Goal: Task Accomplishment & Management: Manage account settings

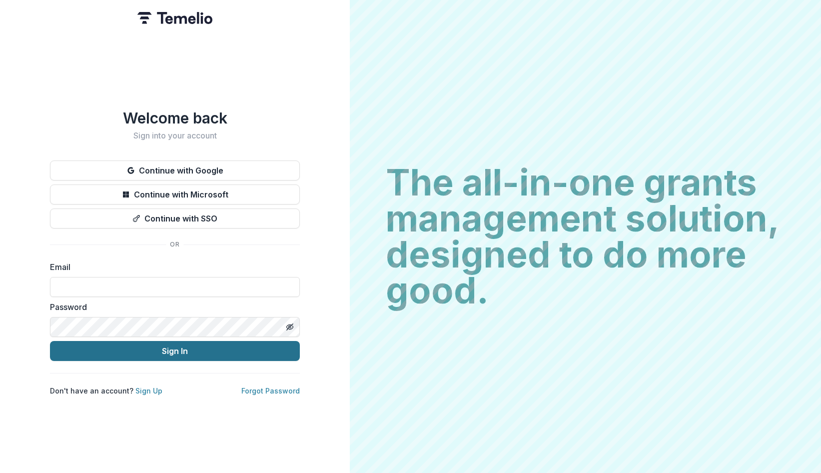
type input "**********"
drag, startPoint x: 215, startPoint y: 346, endPoint x: 203, endPoint y: 337, distance: 14.7
click at [215, 347] on button "Sign In" at bounding box center [175, 351] width 250 height 20
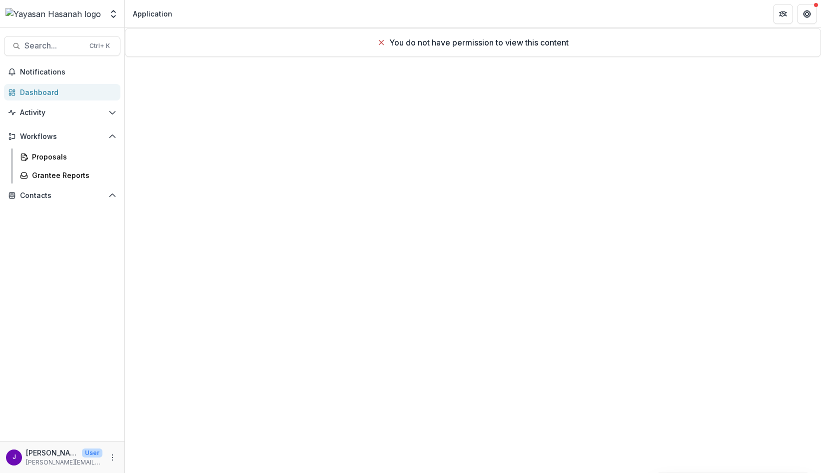
click at [58, 20] on img at bounding box center [52, 14] width 95 height 12
drag, startPoint x: 55, startPoint y: 15, endPoint x: 43, endPoint y: 67, distance: 53.9
click at [55, 16] on img at bounding box center [52, 14] width 95 height 12
click at [37, 69] on span "Notifications" at bounding box center [68, 72] width 96 height 8
click at [43, 88] on div "Dashboard" at bounding box center [66, 92] width 92 height 10
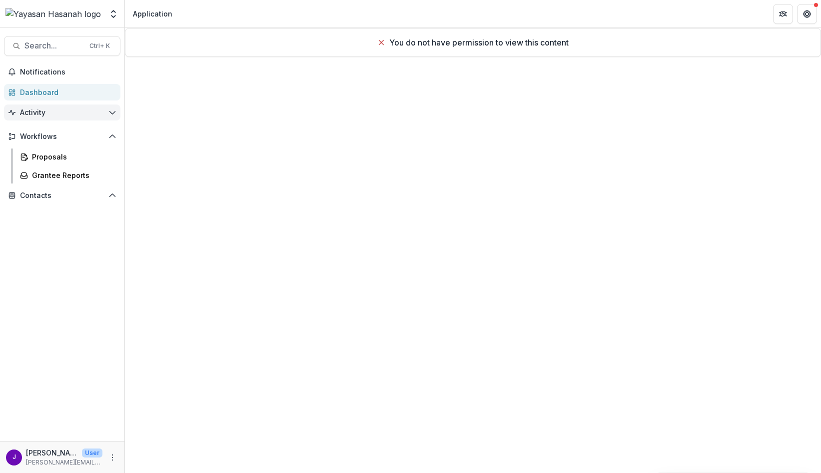
click at [50, 111] on span "Activity" at bounding box center [62, 112] width 84 height 8
click at [46, 132] on div "Tasks" at bounding box center [72, 132] width 80 height 10
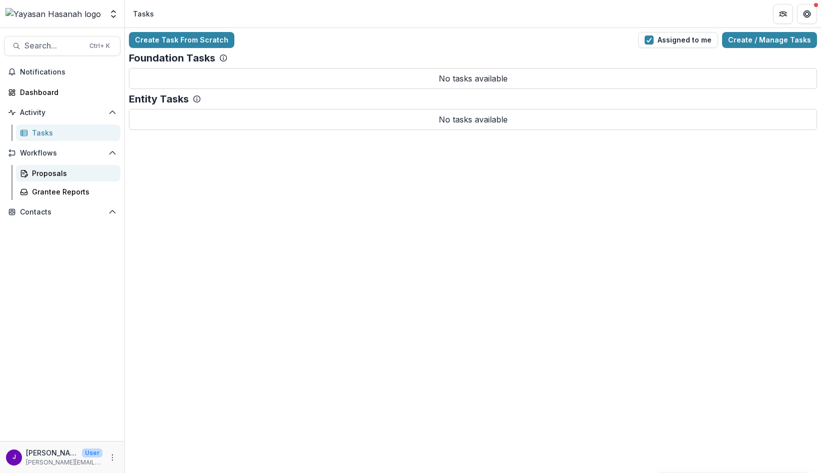
click at [45, 173] on div "Proposals" at bounding box center [72, 173] width 80 height 10
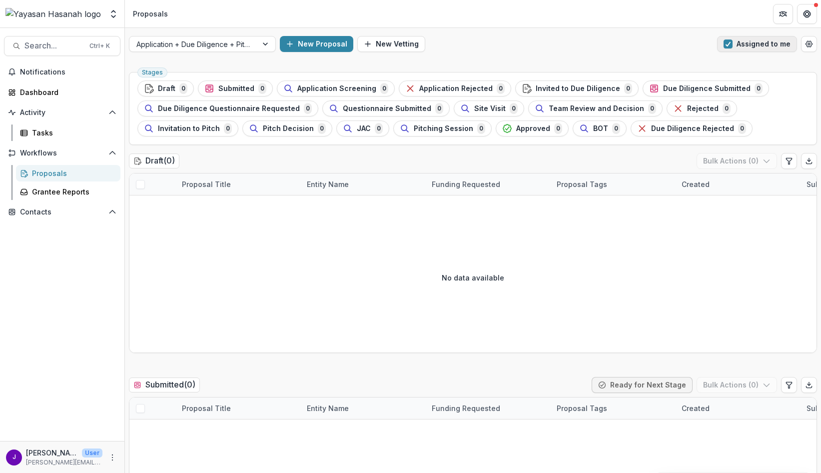
click at [728, 50] on button "Assigned to me" at bounding box center [757, 44] width 80 height 16
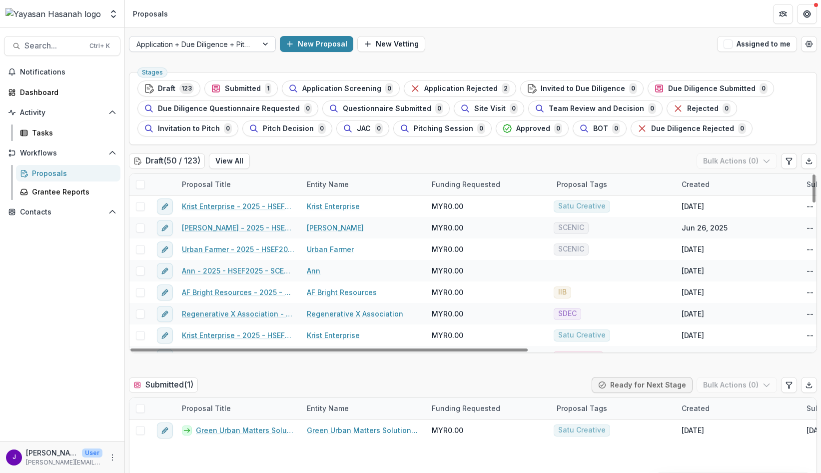
click at [249, 42] on div at bounding box center [193, 44] width 114 height 12
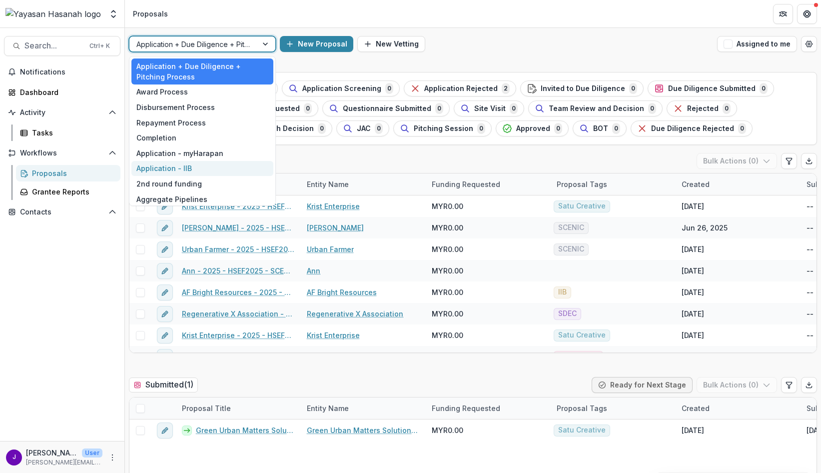
click at [231, 164] on div "Application - IIB" at bounding box center [202, 168] width 142 height 15
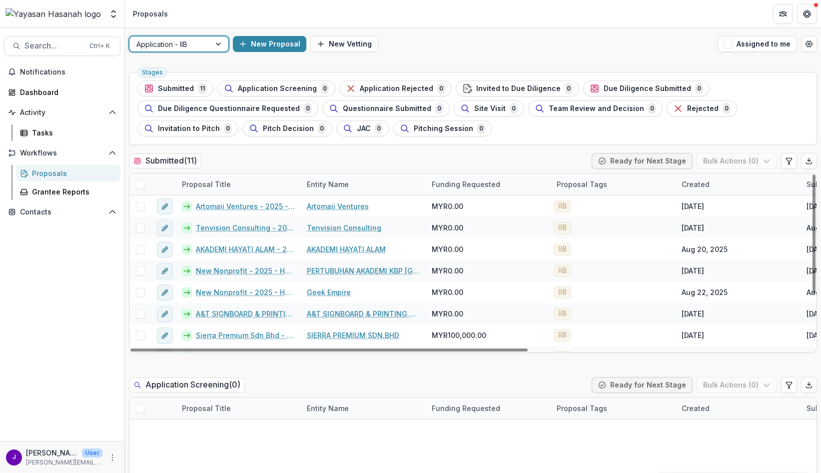
click at [188, 40] on div at bounding box center [169, 44] width 67 height 12
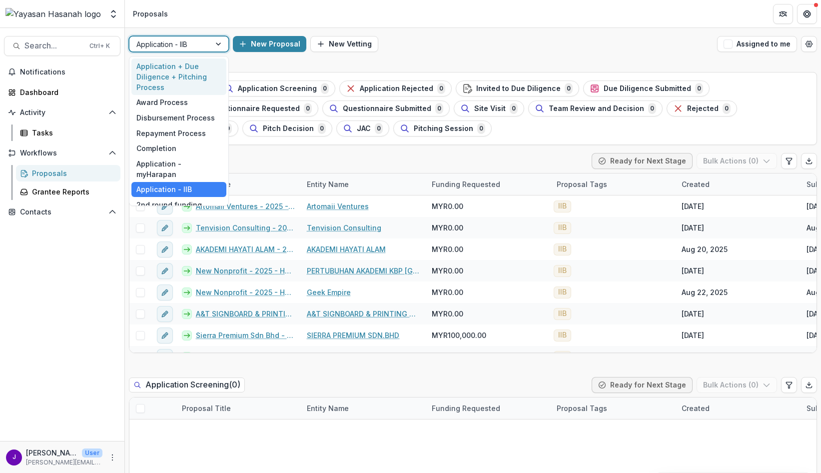
click at [177, 69] on div "Application + Due Diligence + Pitching Process" at bounding box center [178, 76] width 95 height 36
